Goal: Task Accomplishment & Management: Complete application form

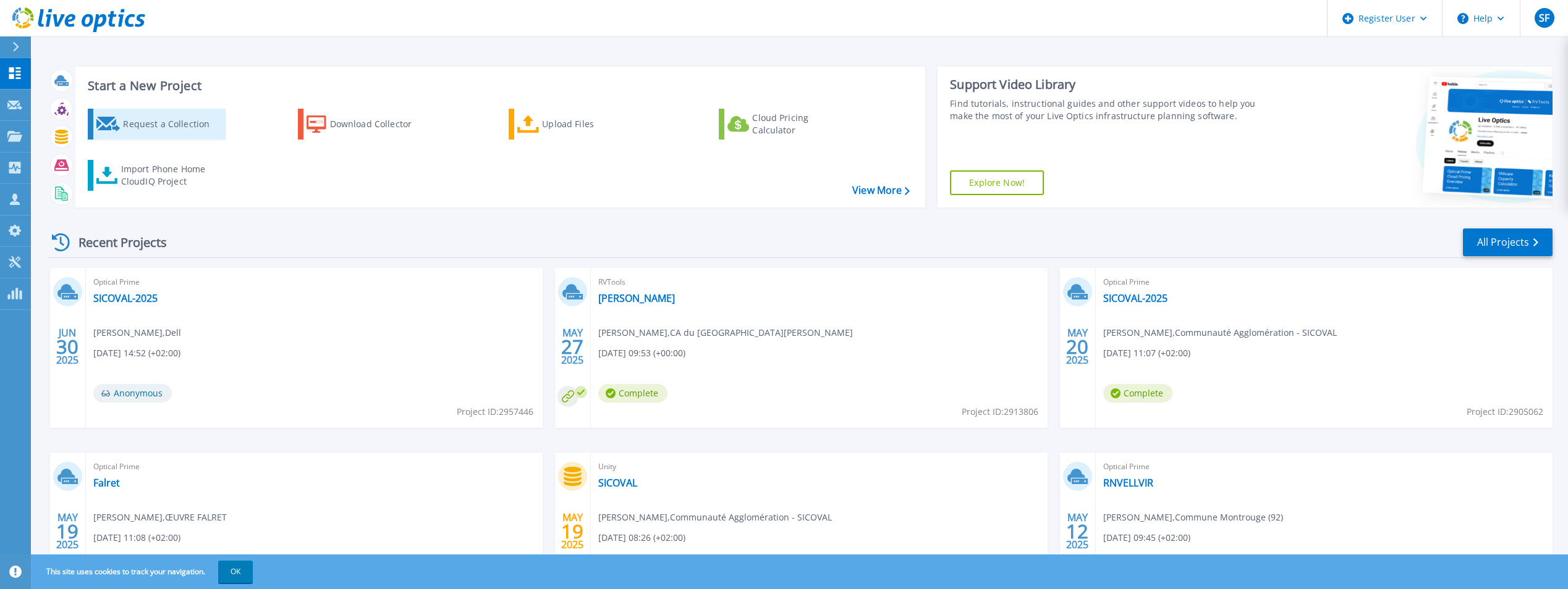
click at [185, 132] on div "Request a Collection" at bounding box center [172, 124] width 99 height 25
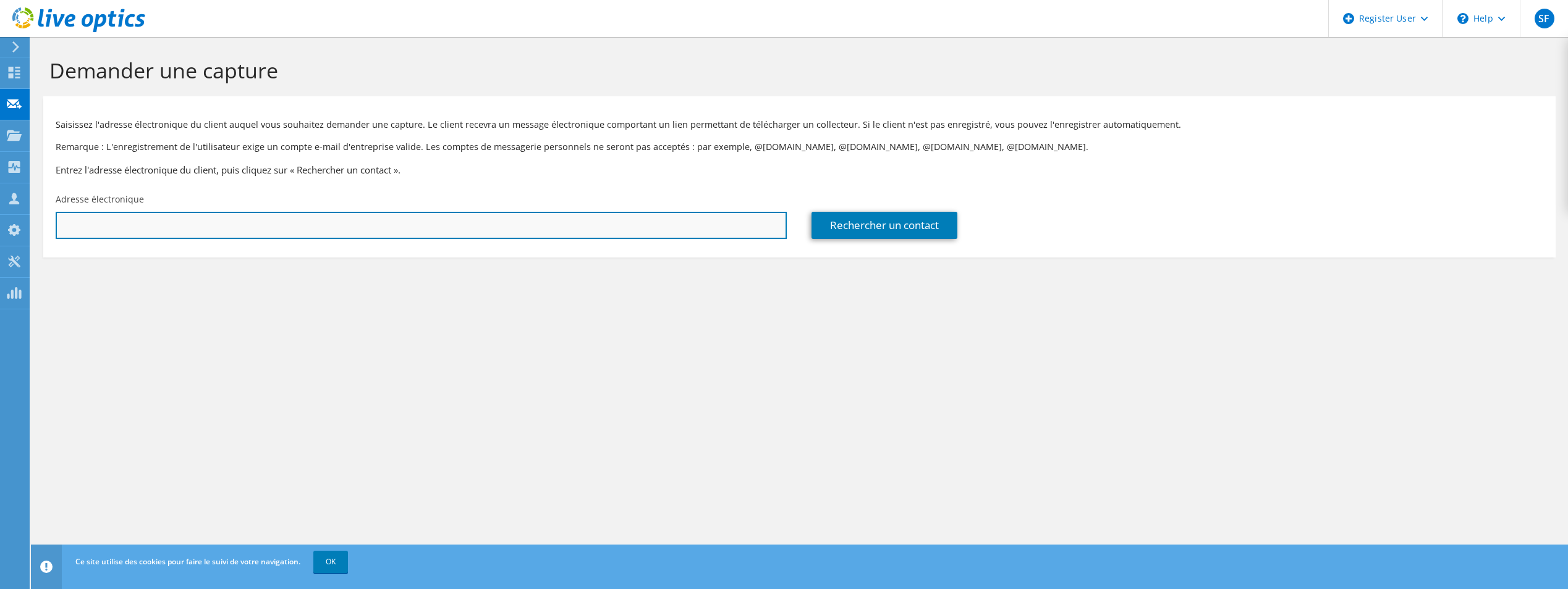
click at [240, 225] on input "text" at bounding box center [421, 226] width 731 height 28
paste input "ykerloch@cdg29.bzh>"
type input "ykerloch@cdg29.bzh"
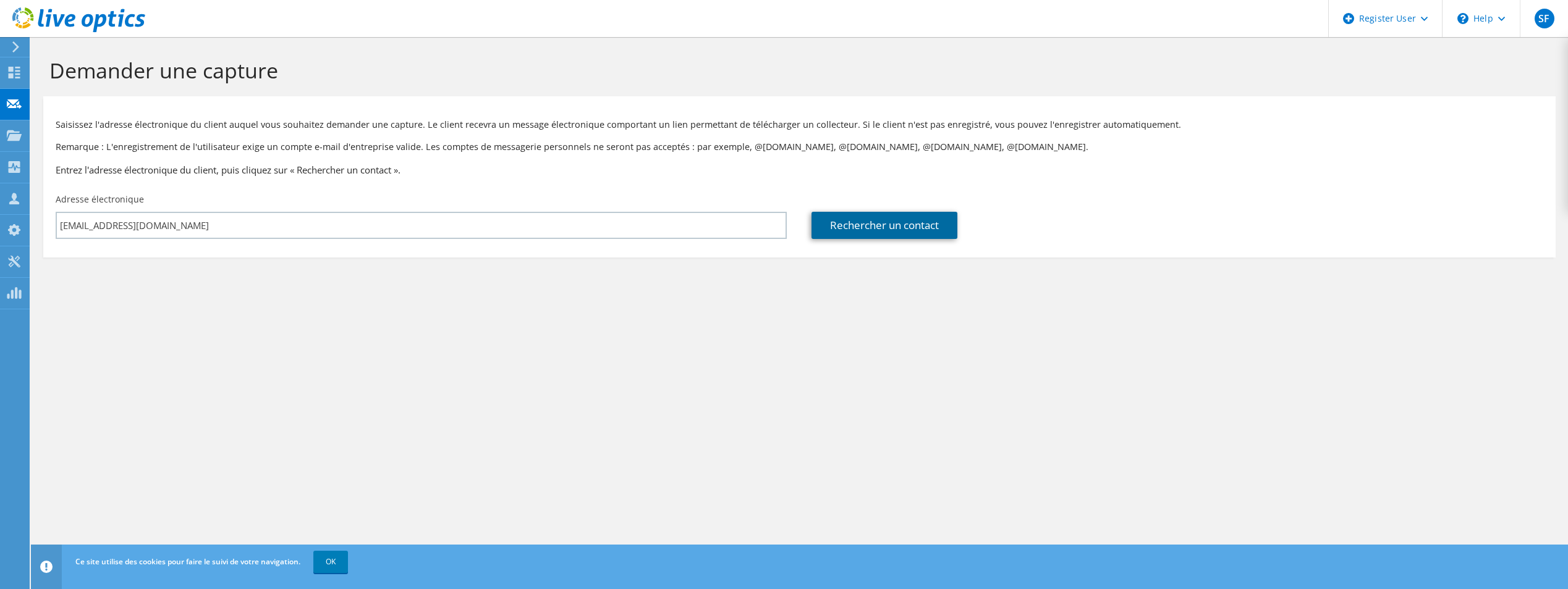
click at [873, 229] on link "Rechercher un contact" at bounding box center [884, 226] width 146 height 28
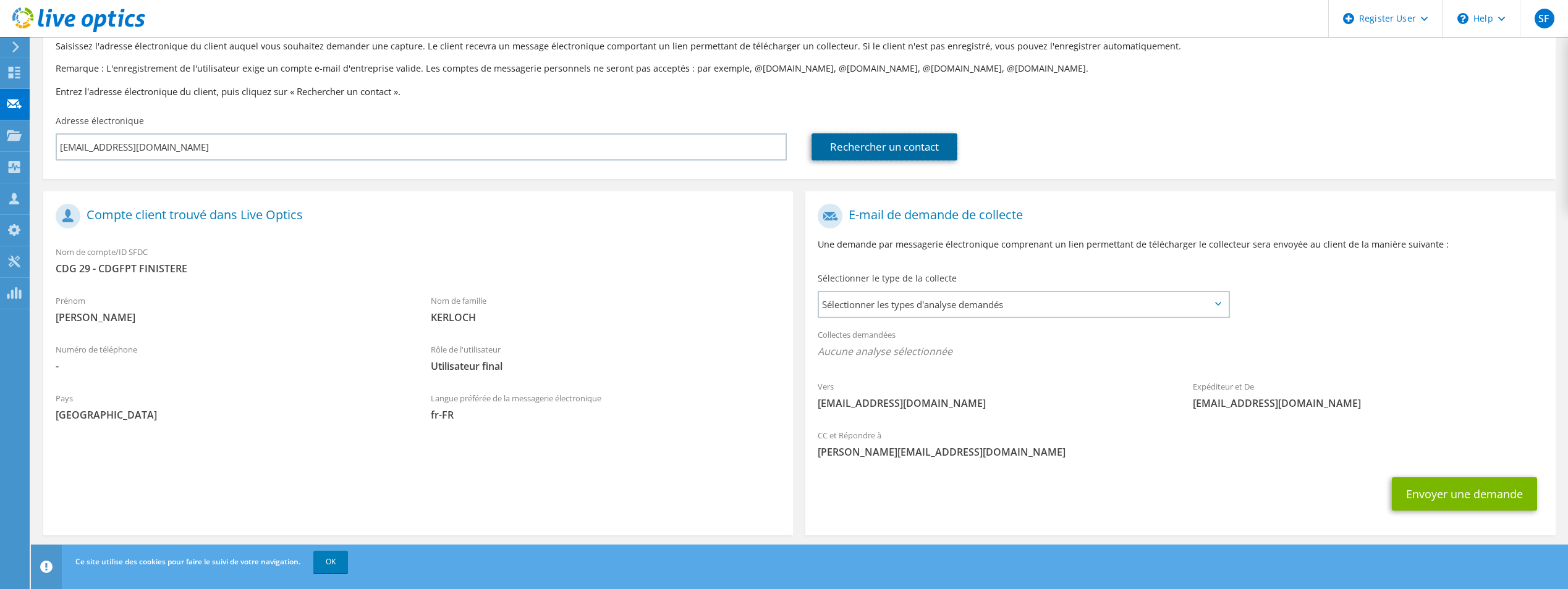
scroll to position [86, 0]
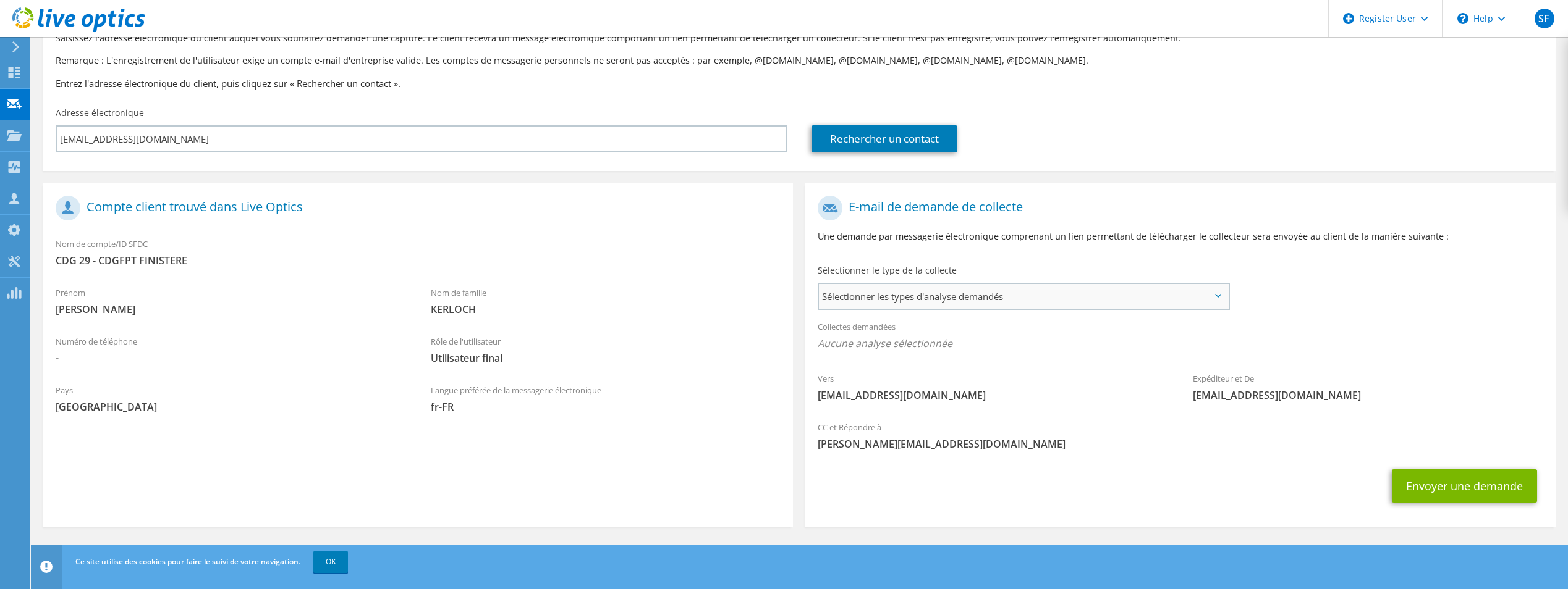
click at [871, 299] on span "Sélectionner les types d'analyse demandés" at bounding box center [1023, 297] width 409 height 25
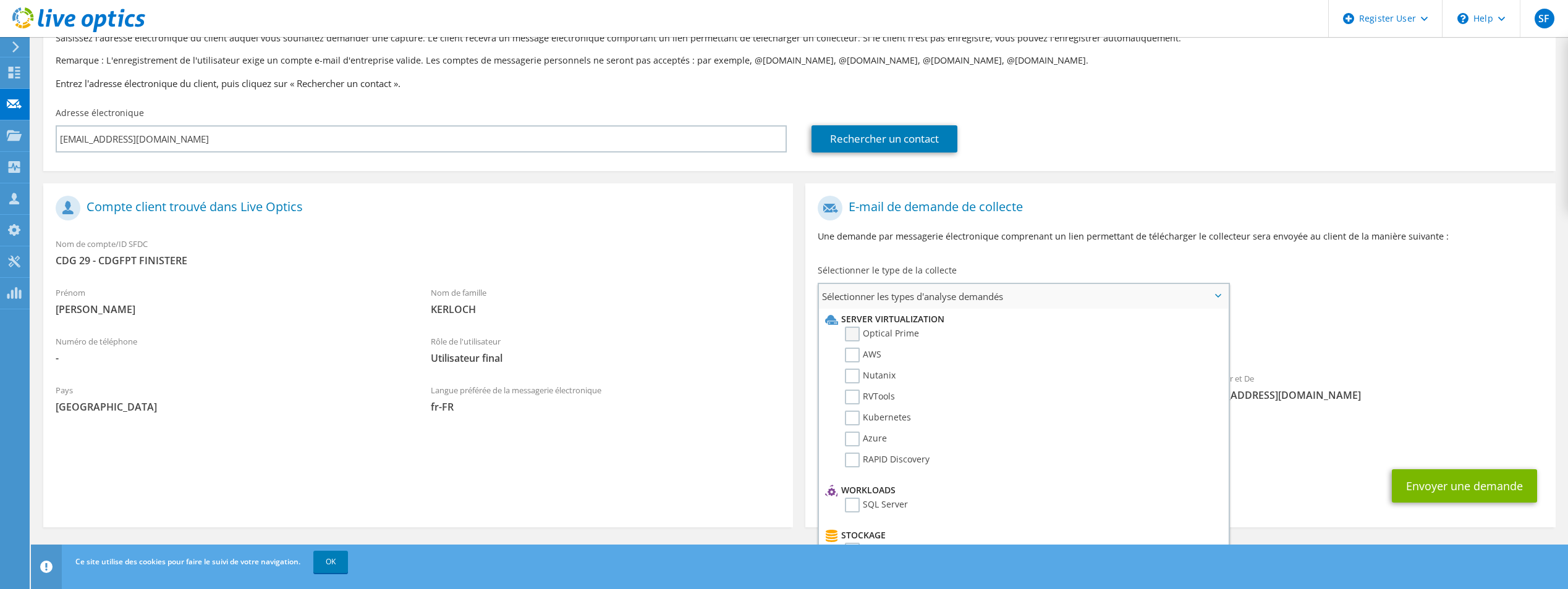
click at [870, 330] on label "Optical Prime" at bounding box center [881, 334] width 74 height 15
click at [0, 0] on input "Optical Prime" at bounding box center [0, 0] width 0 height 0
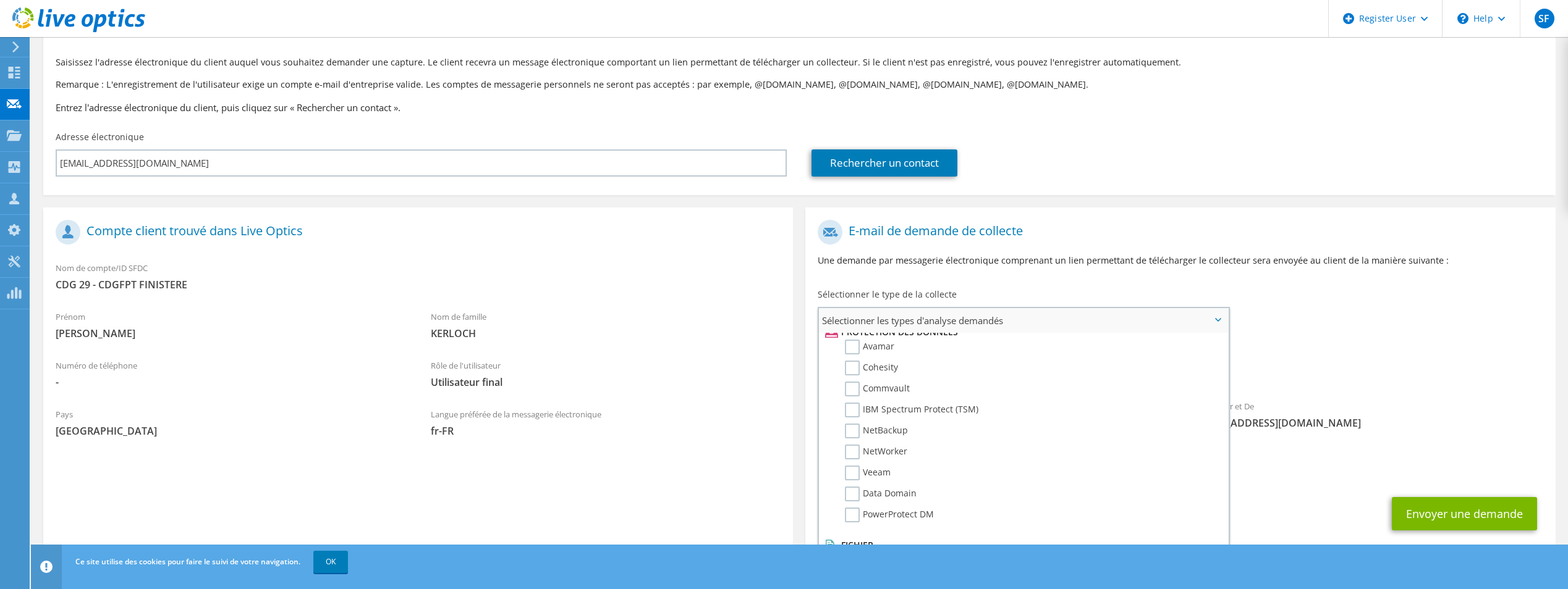
scroll to position [91, 0]
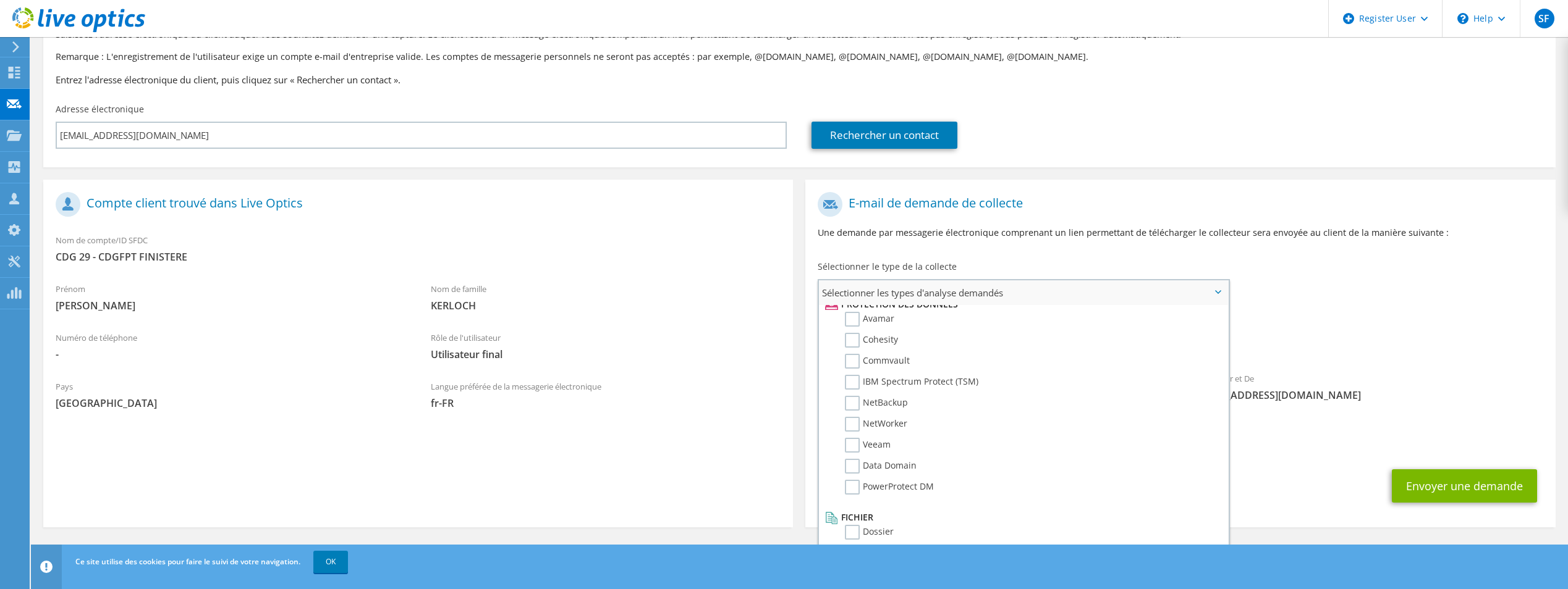
click at [844, 525] on li "Fichier" at bounding box center [1021, 517] width 399 height 15
click at [853, 529] on label "Dossier" at bounding box center [869, 532] width 49 height 15
click at [0, 0] on input "Dossier" at bounding box center [0, 0] width 0 height 0
click at [1439, 323] on div "Collectes demandées Aucune analyse sélectionnée Optical Prime Dossier" at bounding box center [1179, 335] width 750 height 49
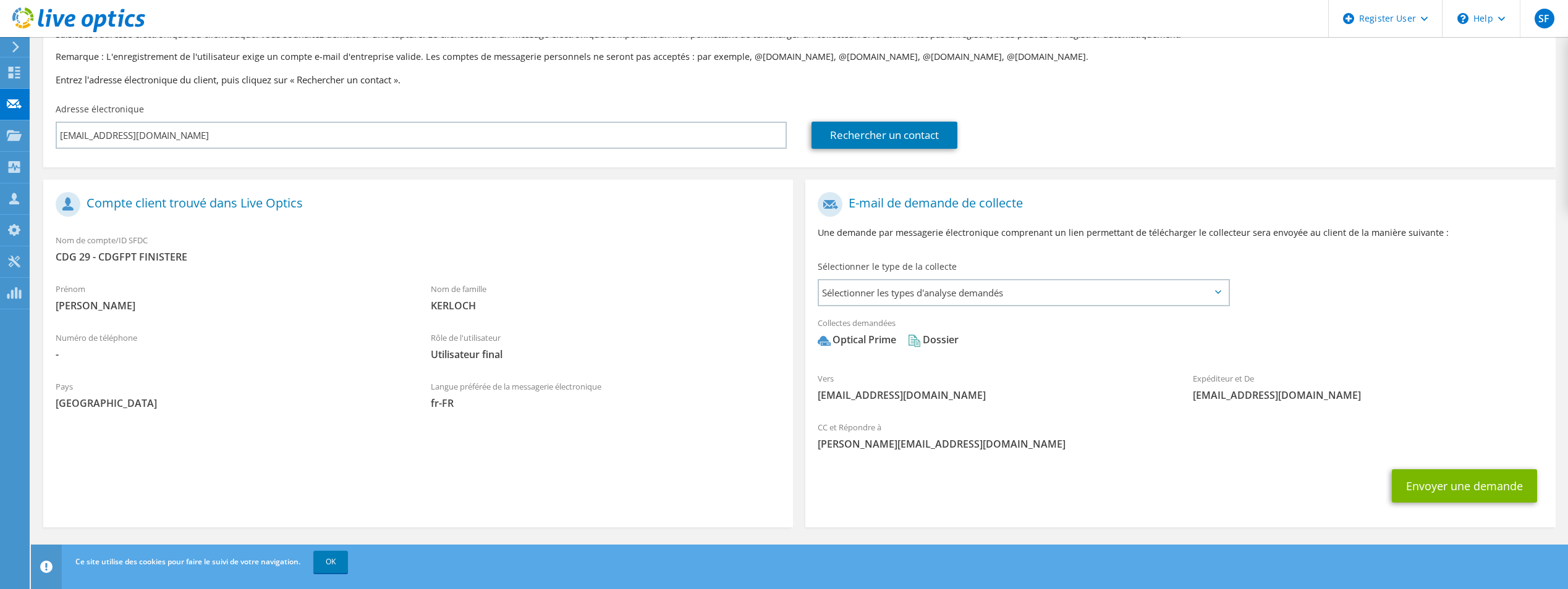
click at [1059, 276] on div "Sélectionner le type de la collecte Sélectionner les types d'analyse demandés S…" at bounding box center [1024, 282] width 413 height 43
click at [1064, 294] on span "Sélectionner les types d'analyse demandés" at bounding box center [1023, 292] width 409 height 25
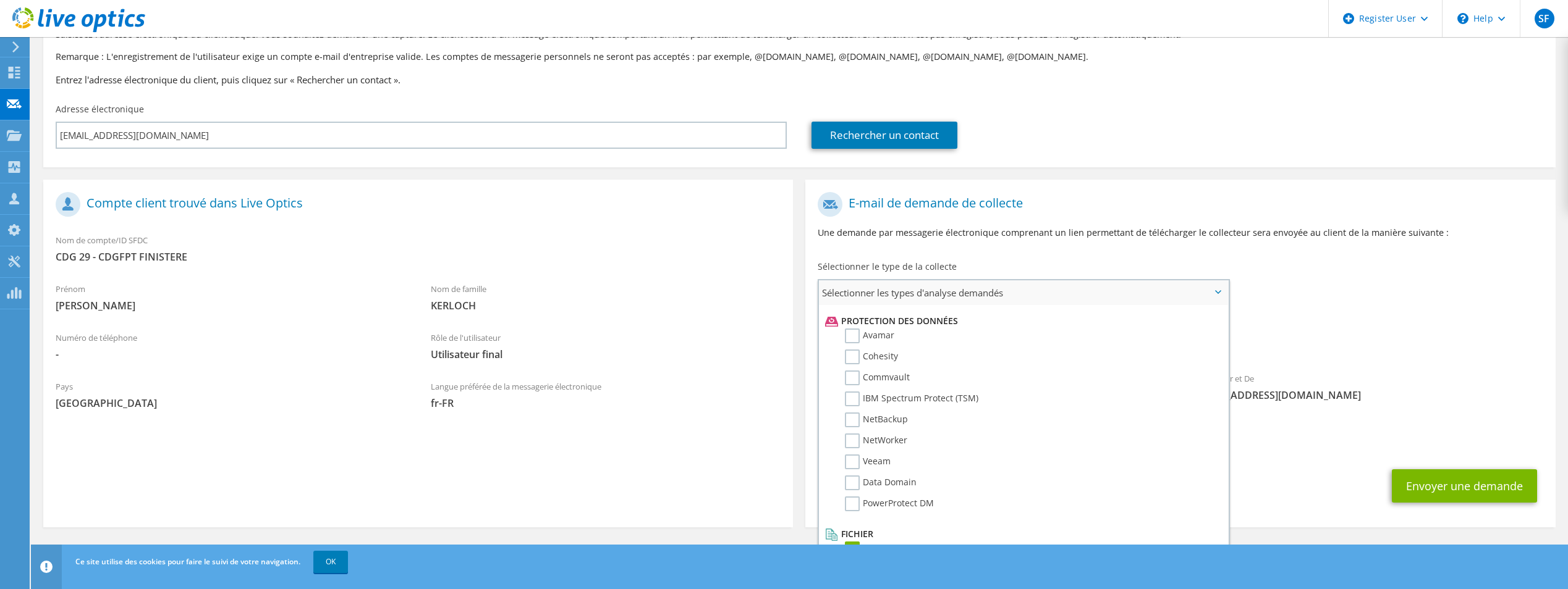
scroll to position [546, 0]
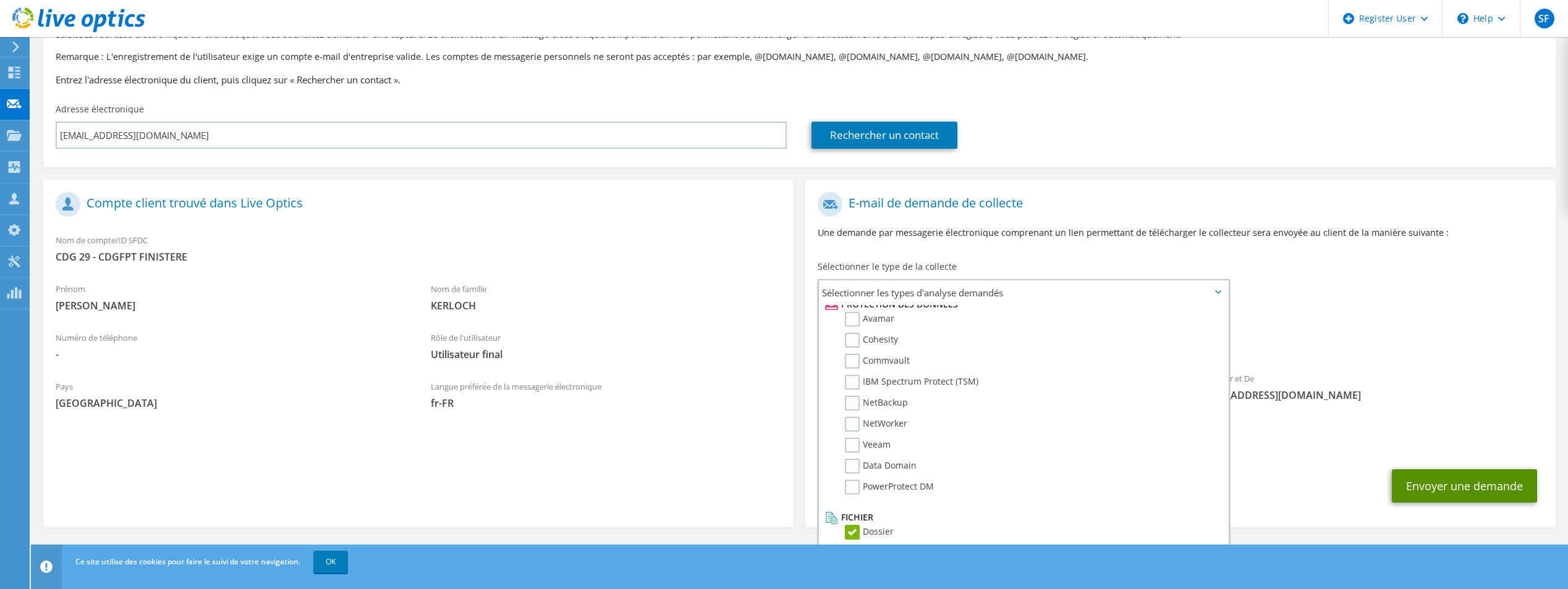
click at [1446, 487] on button "Envoyer une demande" at bounding box center [1464, 486] width 145 height 34
